Goal: Transaction & Acquisition: Purchase product/service

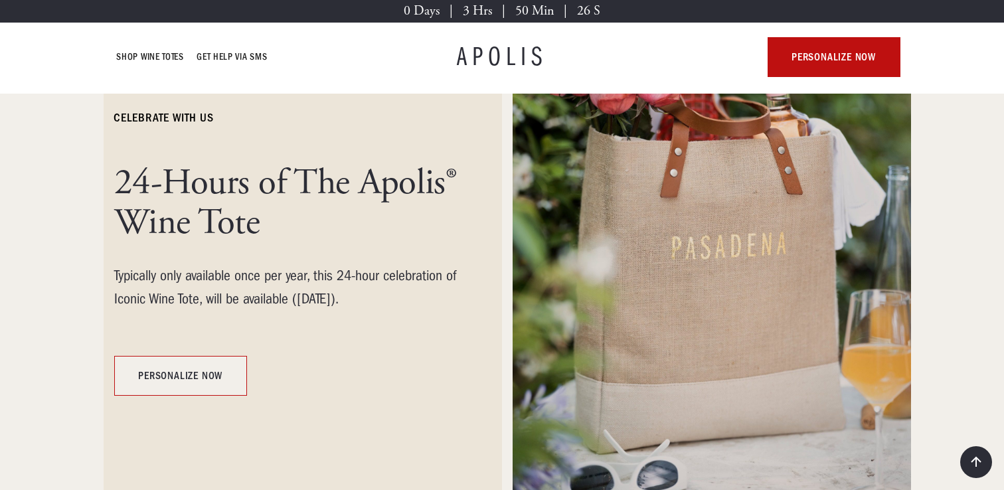
click at [216, 376] on link "personalize now" at bounding box center [180, 376] width 133 height 40
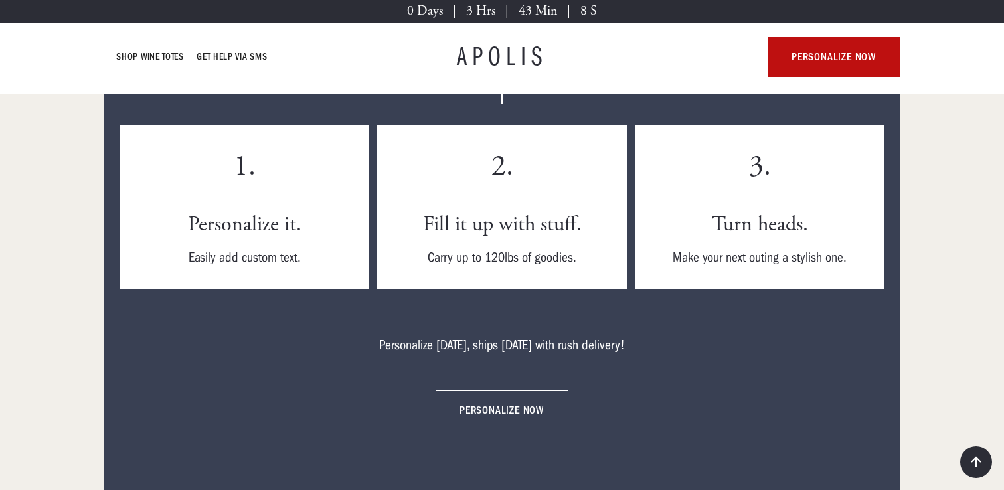
scroll to position [3805, 0]
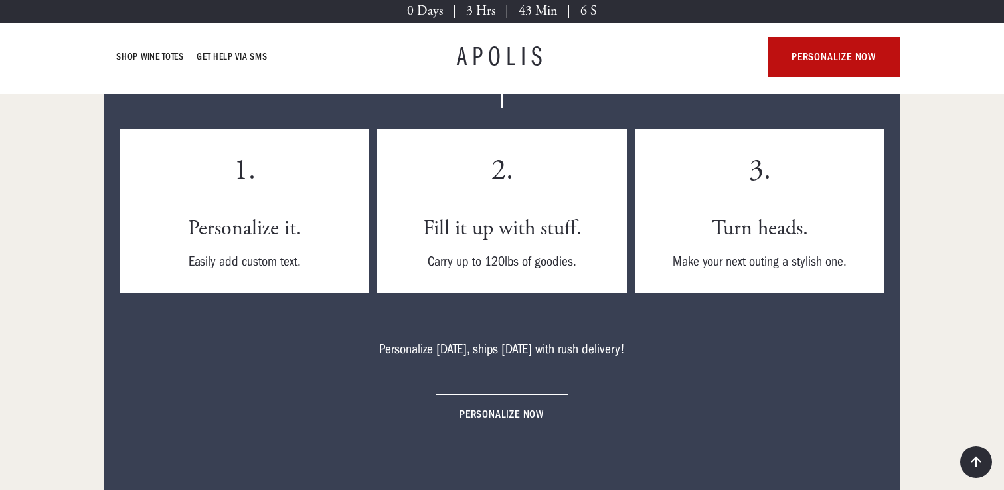
click at [508, 399] on link "personalize now" at bounding box center [502, 415] width 133 height 40
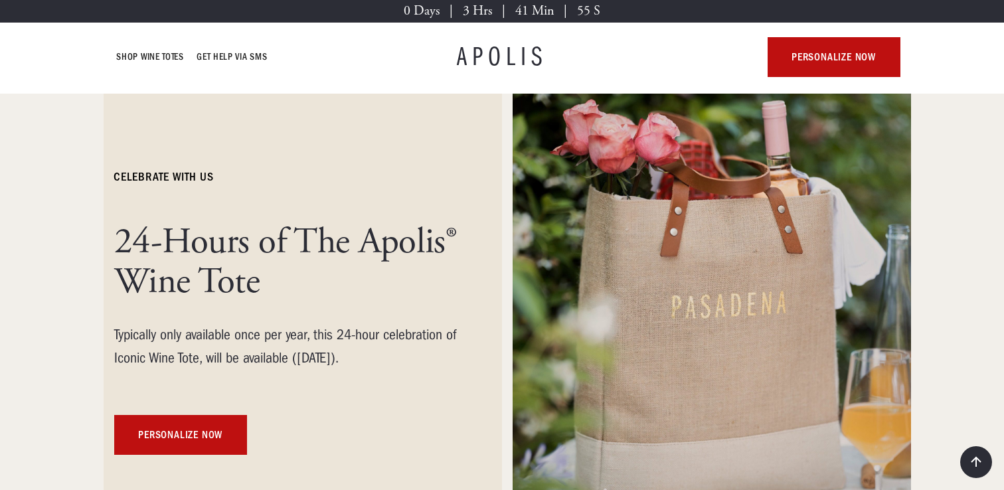
scroll to position [0, 0]
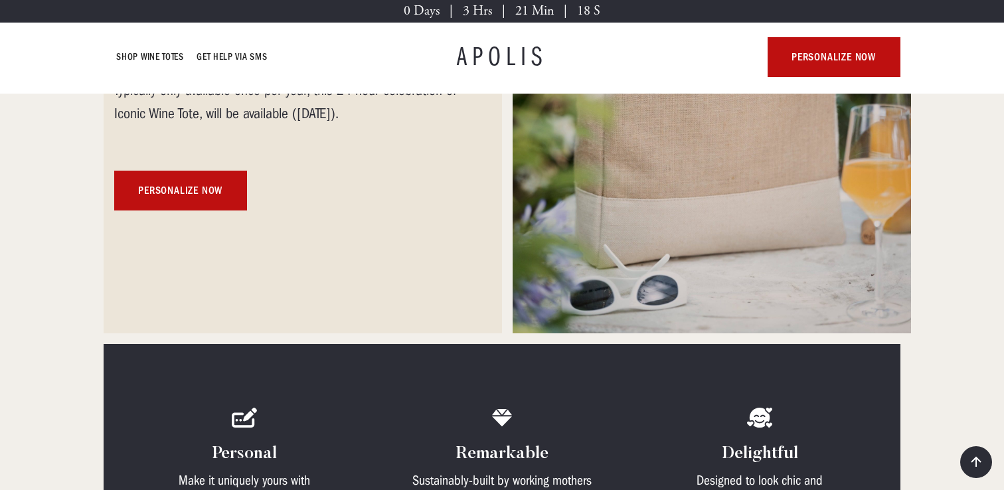
scroll to position [387, 0]
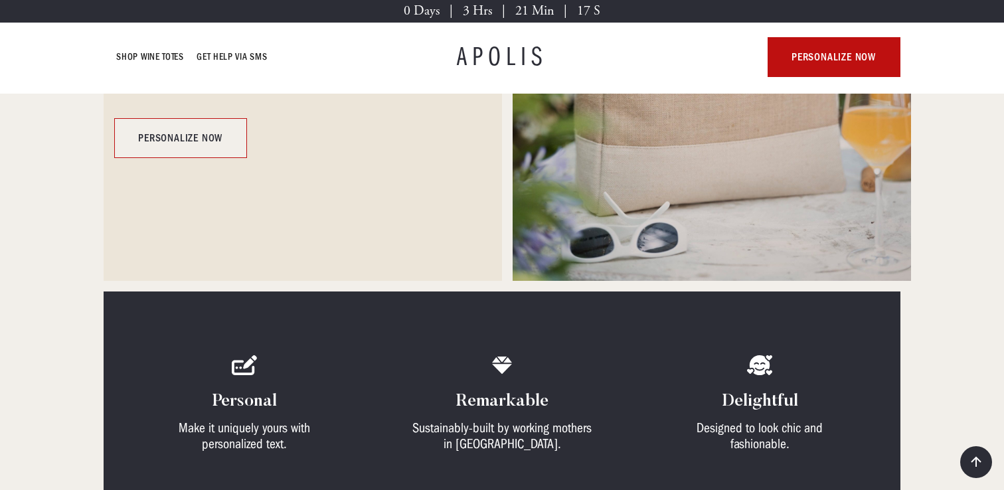
click at [210, 138] on link "personalize now" at bounding box center [180, 138] width 133 height 40
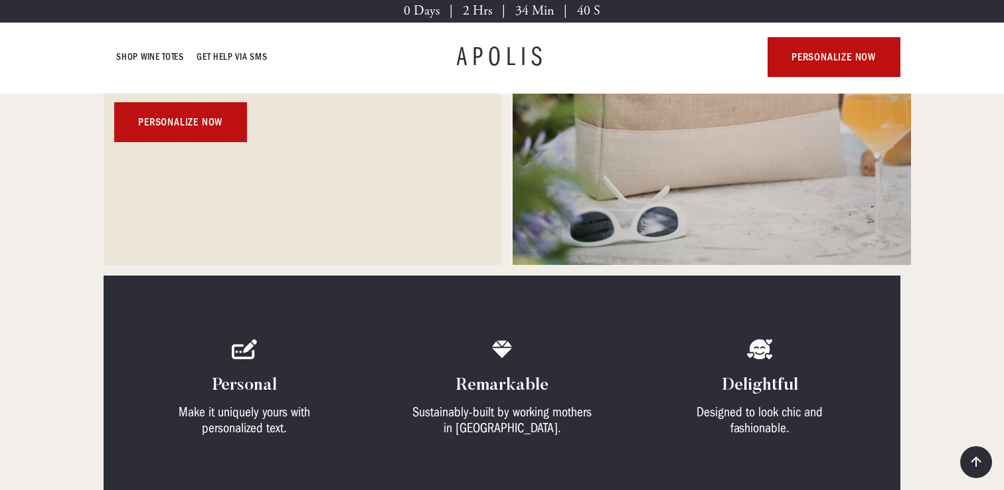
scroll to position [401, 0]
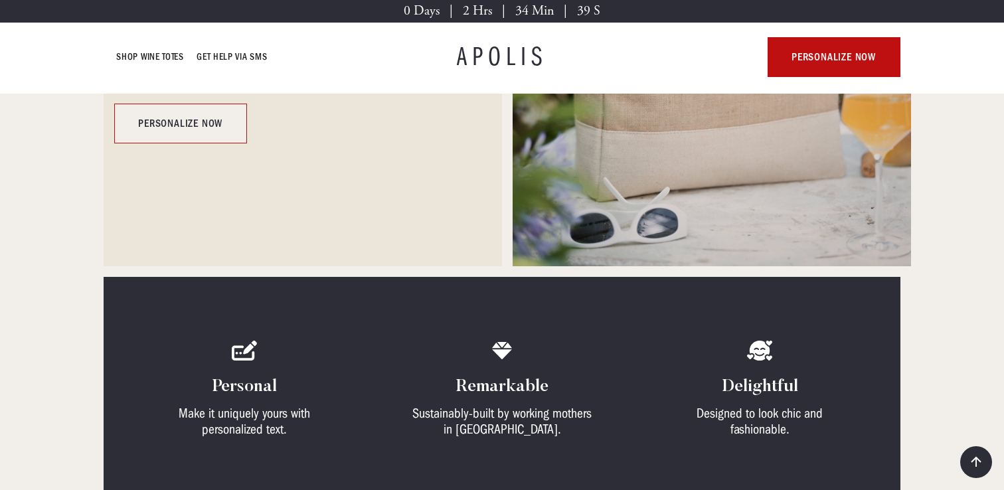
click at [197, 120] on link "personalize now" at bounding box center [180, 124] width 133 height 40
